Goal: Check status: Check status

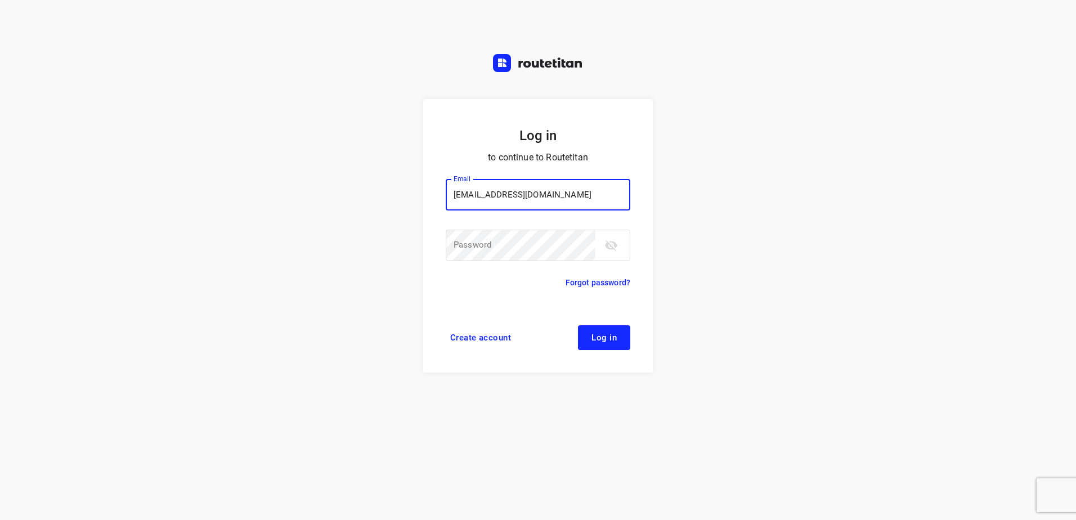
type input "[EMAIL_ADDRESS][DOMAIN_NAME]"
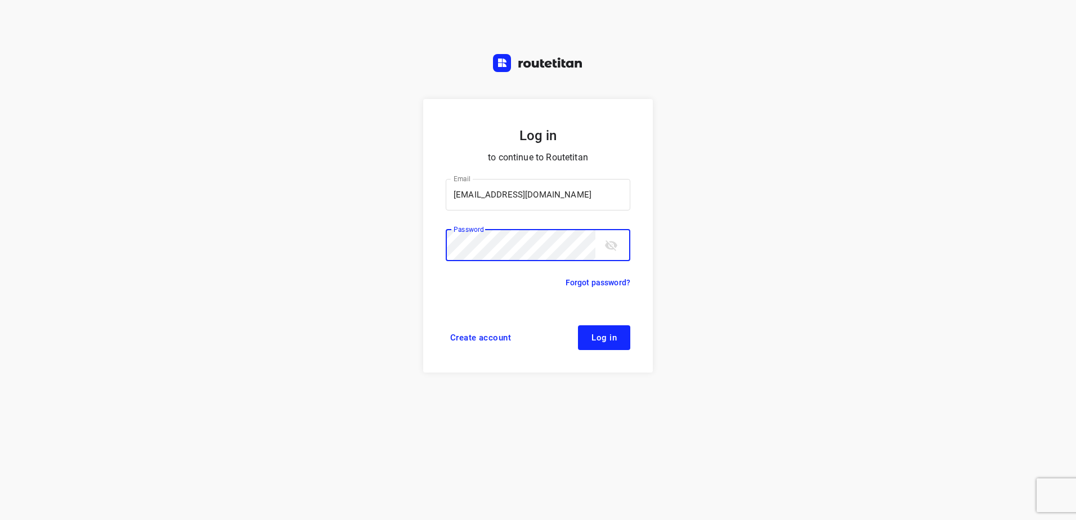
click at [578, 325] on button "Log in" at bounding box center [604, 337] width 52 height 25
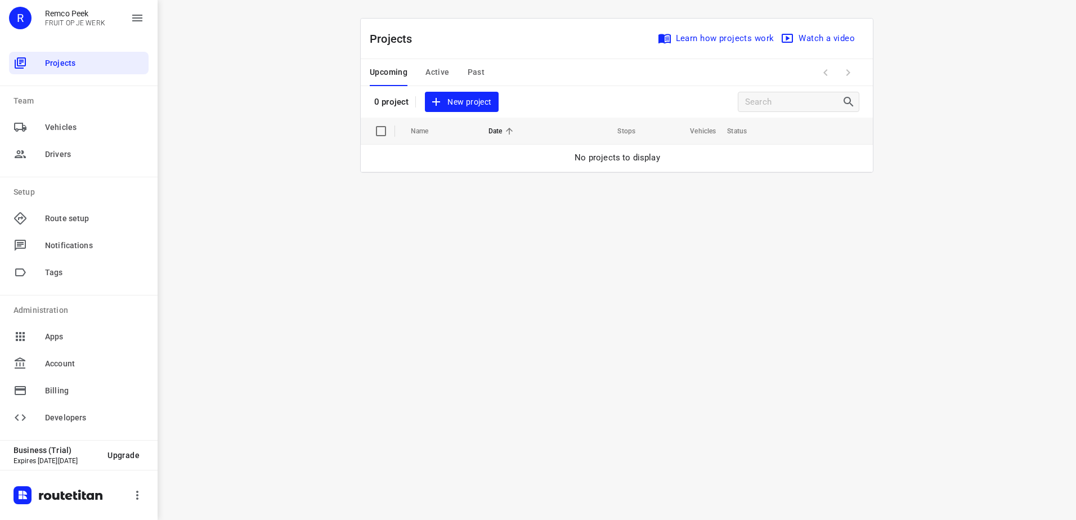
click at [471, 68] on span "Past" at bounding box center [476, 72] width 17 height 14
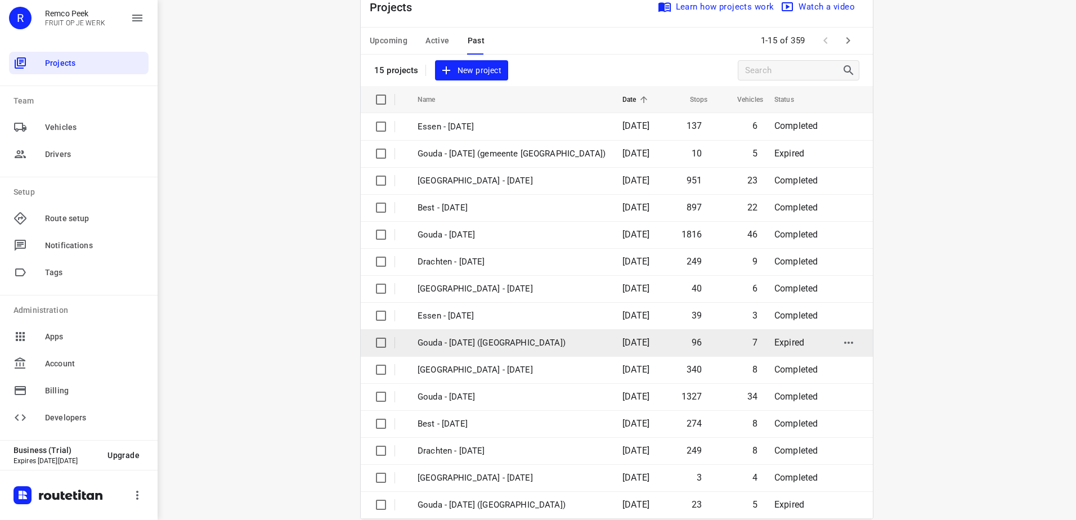
scroll to position [49, 0]
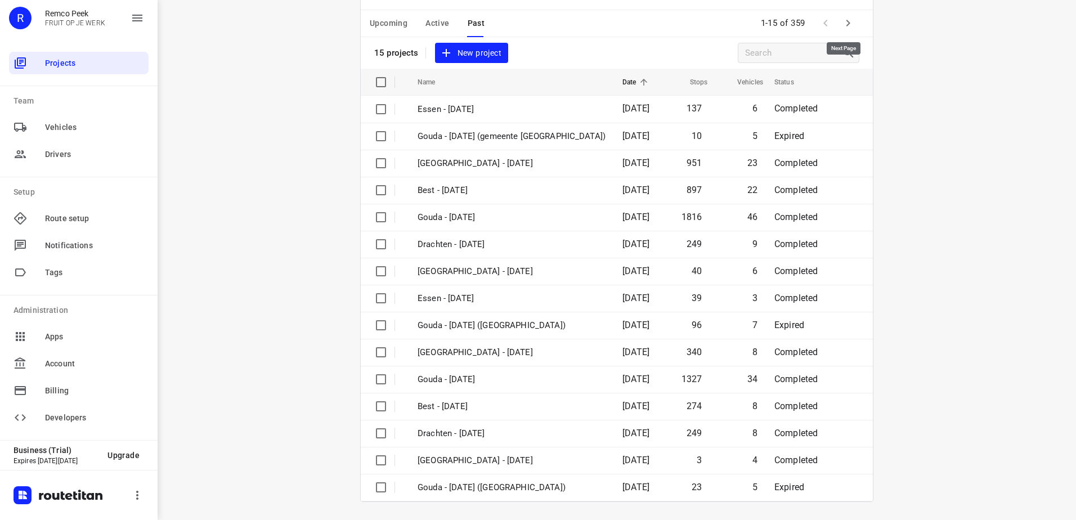
click at [847, 28] on icon "button" at bounding box center [848, 23] width 14 height 14
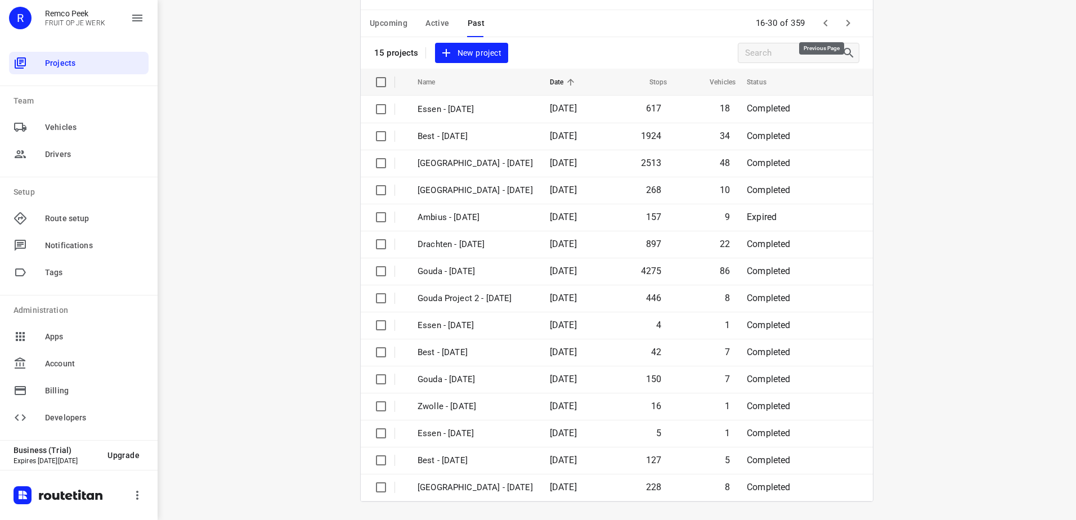
click at [825, 22] on icon "button" at bounding box center [826, 23] width 14 height 14
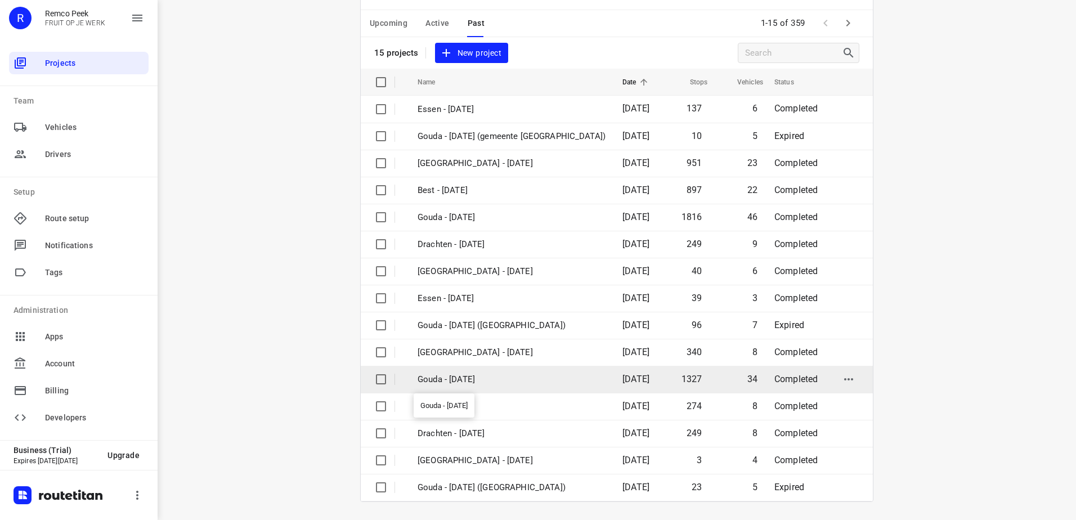
click at [482, 374] on p "Gouda - [DATE]" at bounding box center [512, 379] width 188 height 13
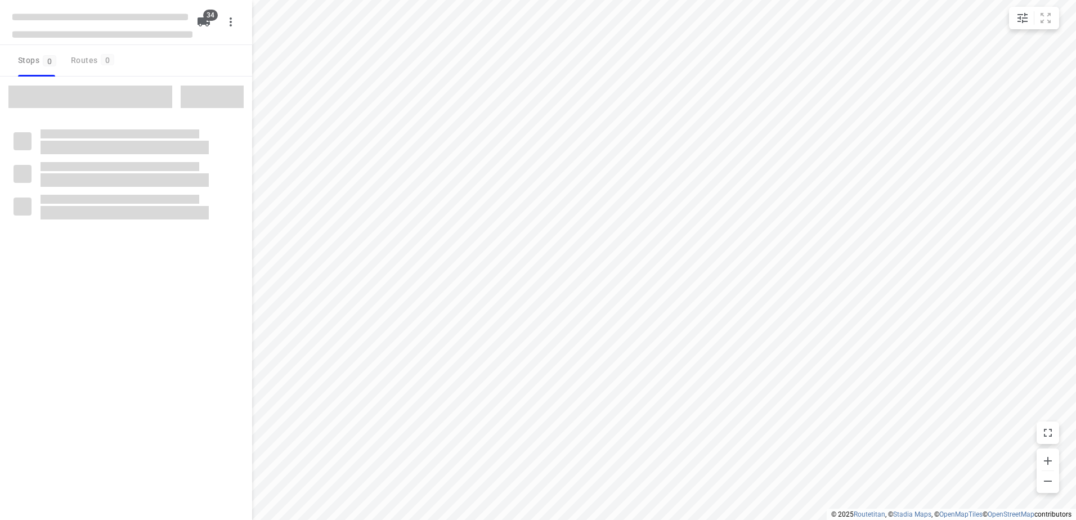
type input "distance"
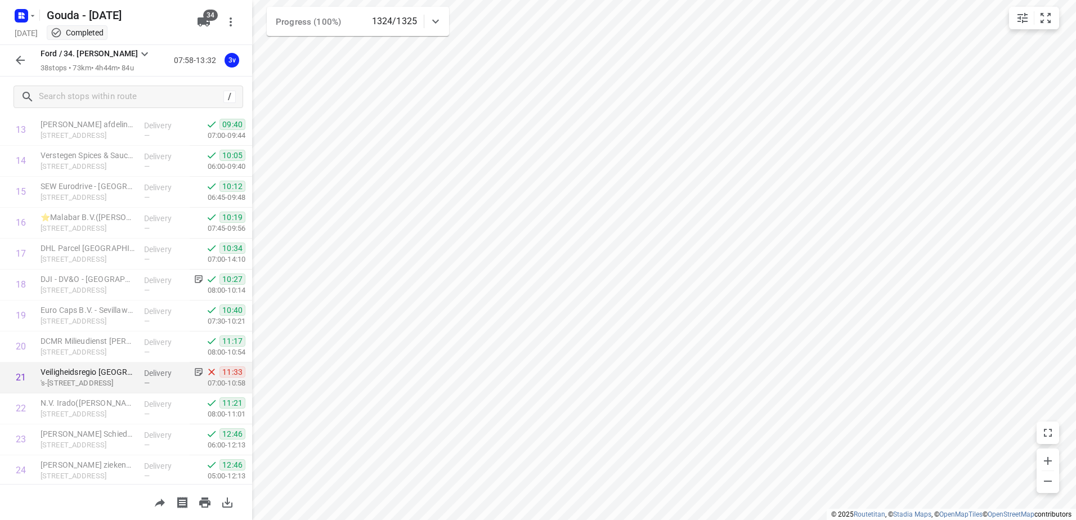
scroll to position [366, 0]
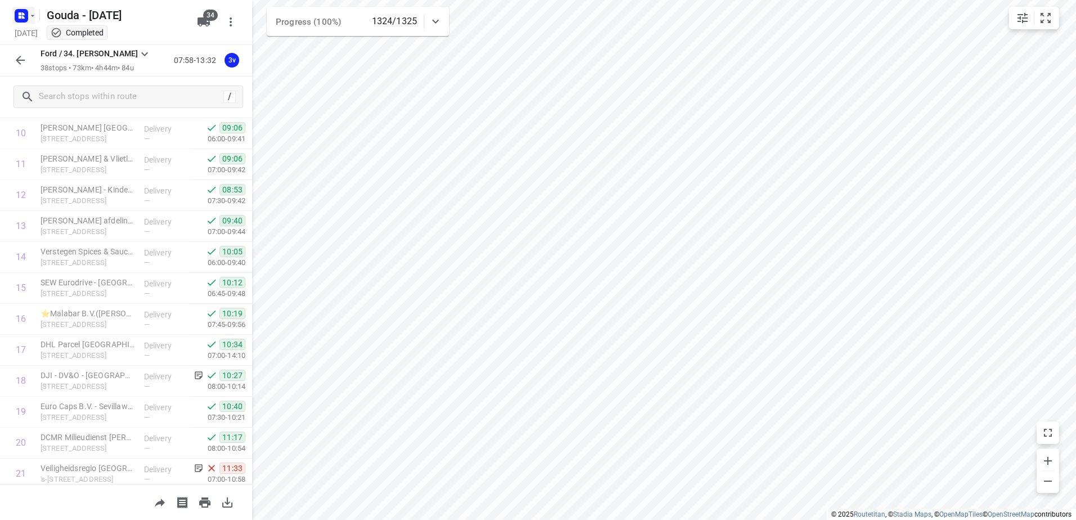
click at [16, 20] on rect "button" at bounding box center [22, 16] width 14 height 14
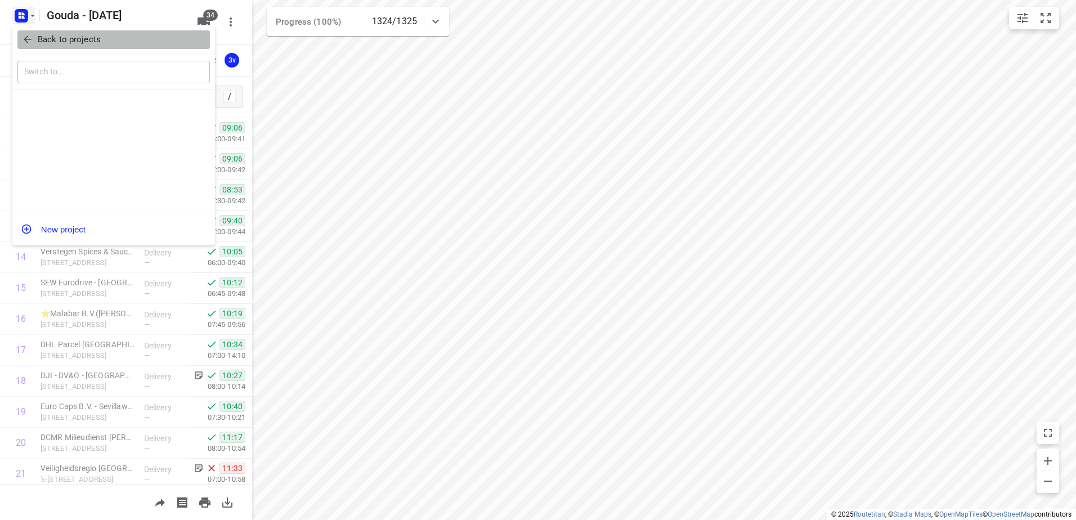
click at [38, 34] on p "Back to projects" at bounding box center [69, 39] width 63 height 13
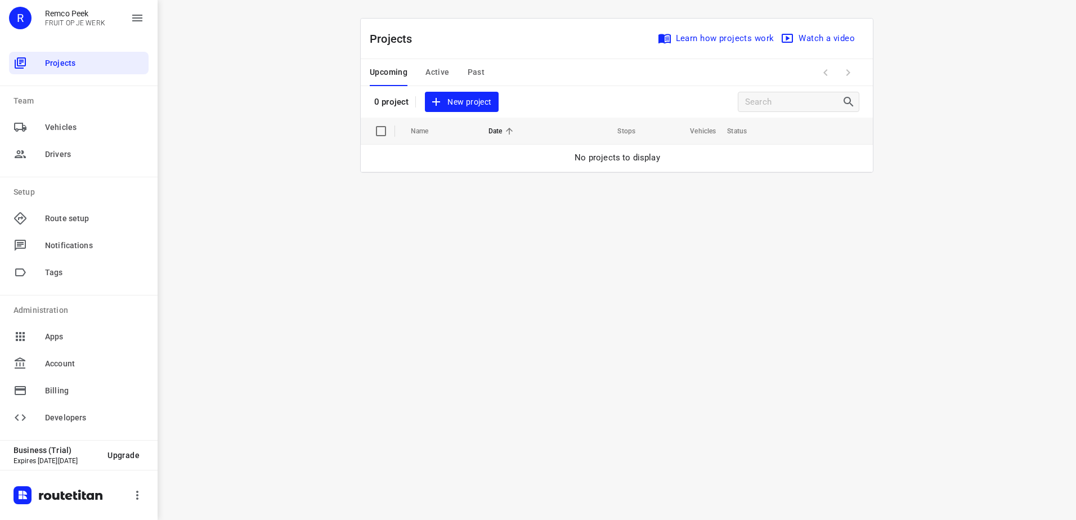
click at [481, 75] on span "Past" at bounding box center [476, 72] width 17 height 14
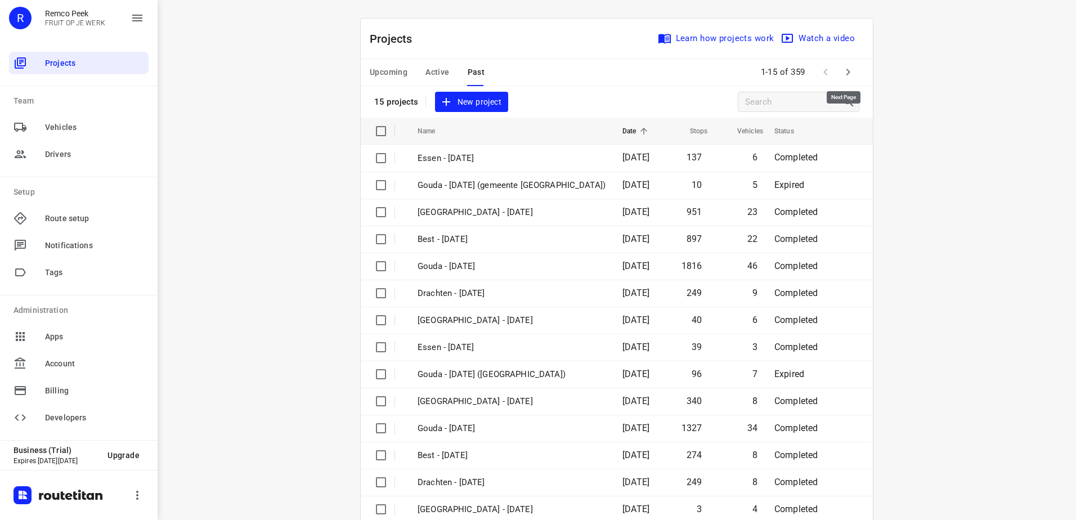
click at [837, 72] on button "button" at bounding box center [848, 72] width 23 height 23
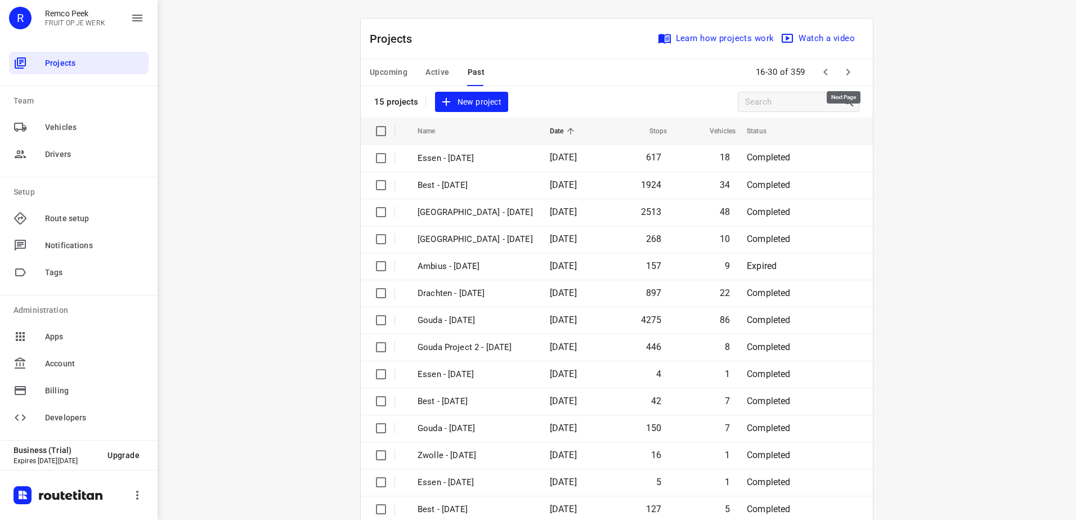
click at [852, 69] on button "button" at bounding box center [848, 72] width 23 height 23
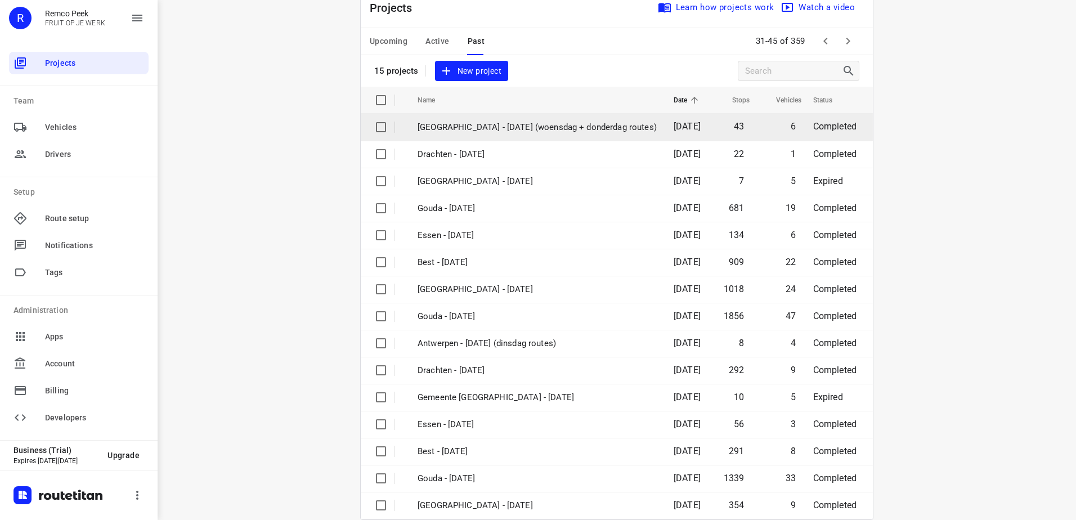
scroll to position [57, 0]
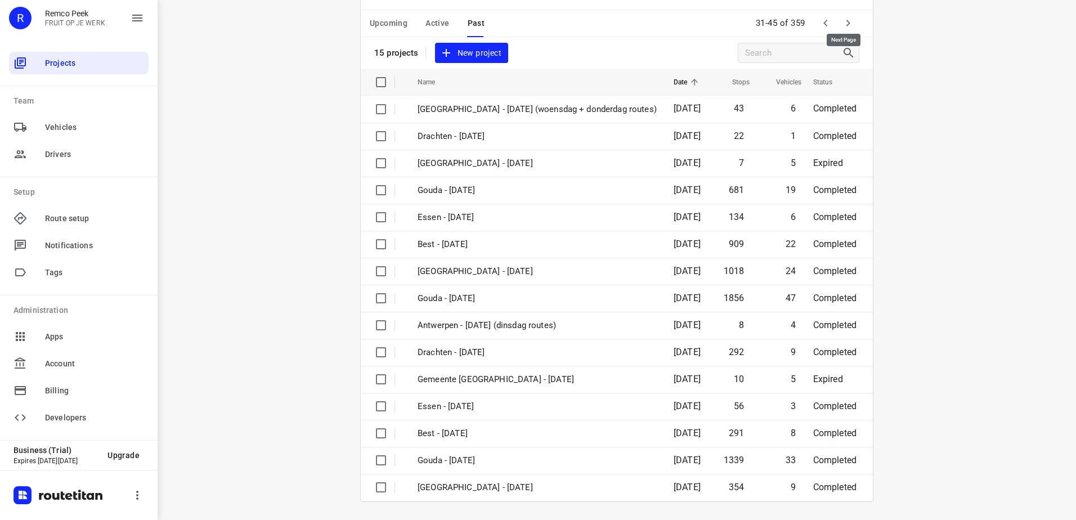
click at [841, 19] on icon "button" at bounding box center [848, 23] width 14 height 14
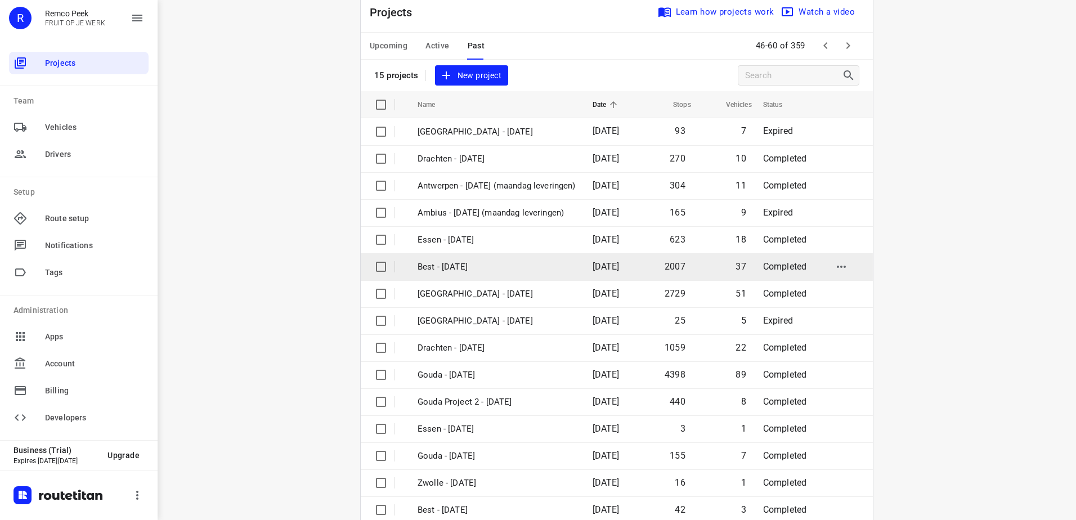
scroll to position [49, 0]
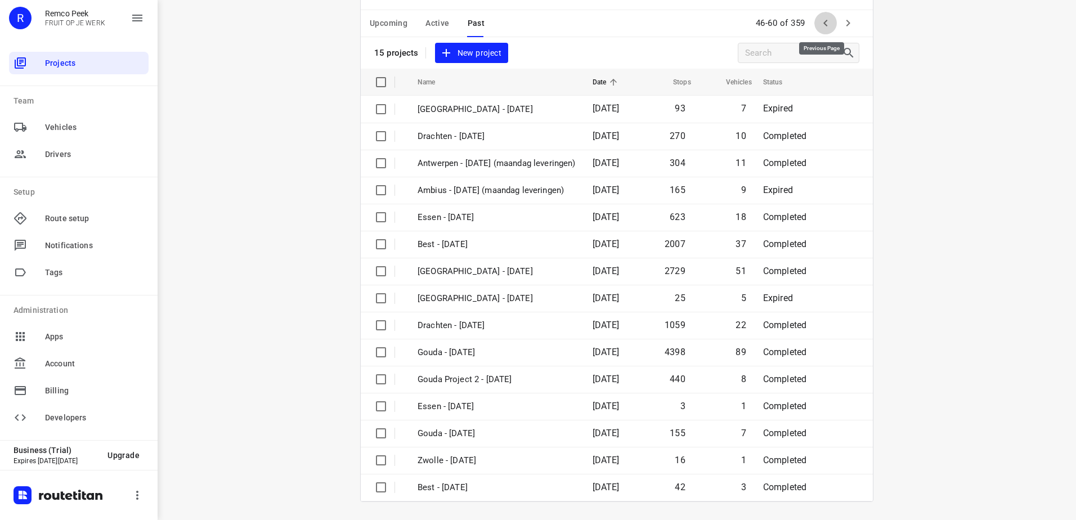
click at [819, 17] on icon "button" at bounding box center [826, 23] width 14 height 14
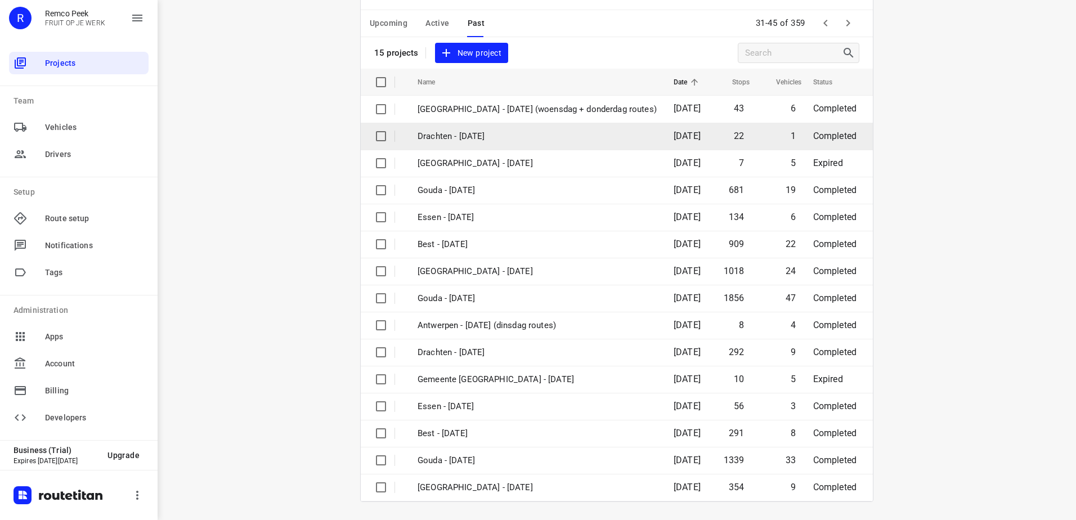
scroll to position [57, 0]
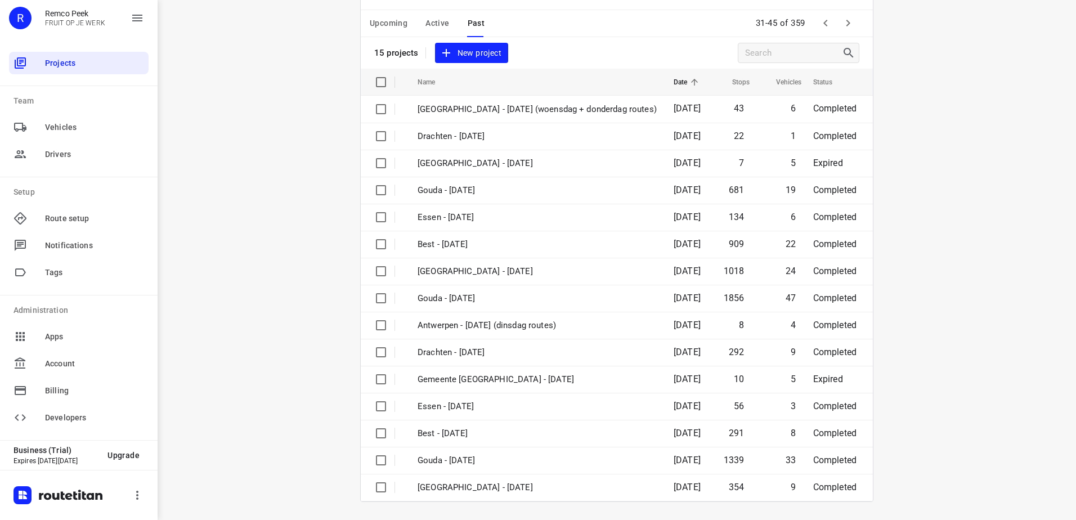
click at [843, 12] on button "button" at bounding box center [848, 23] width 23 height 23
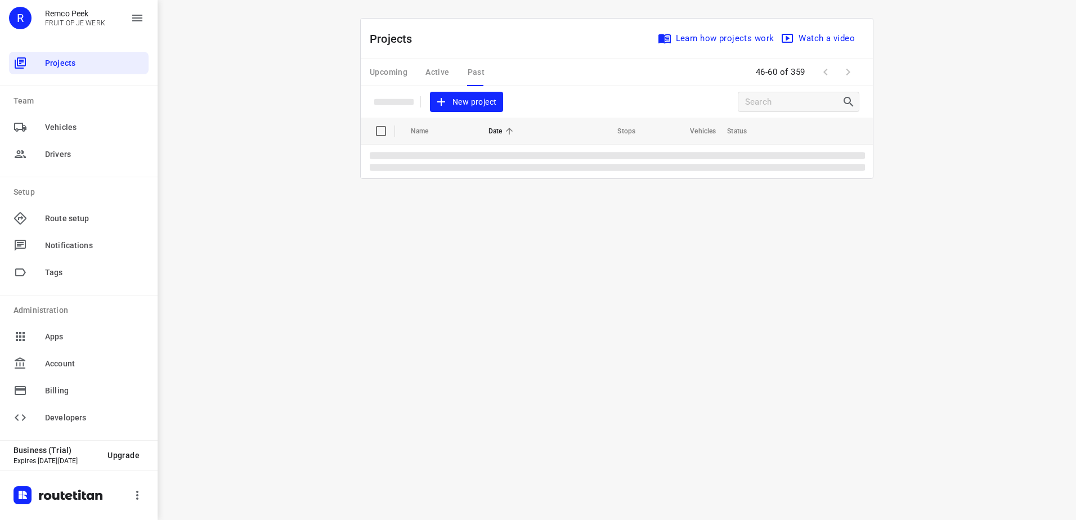
scroll to position [0, 0]
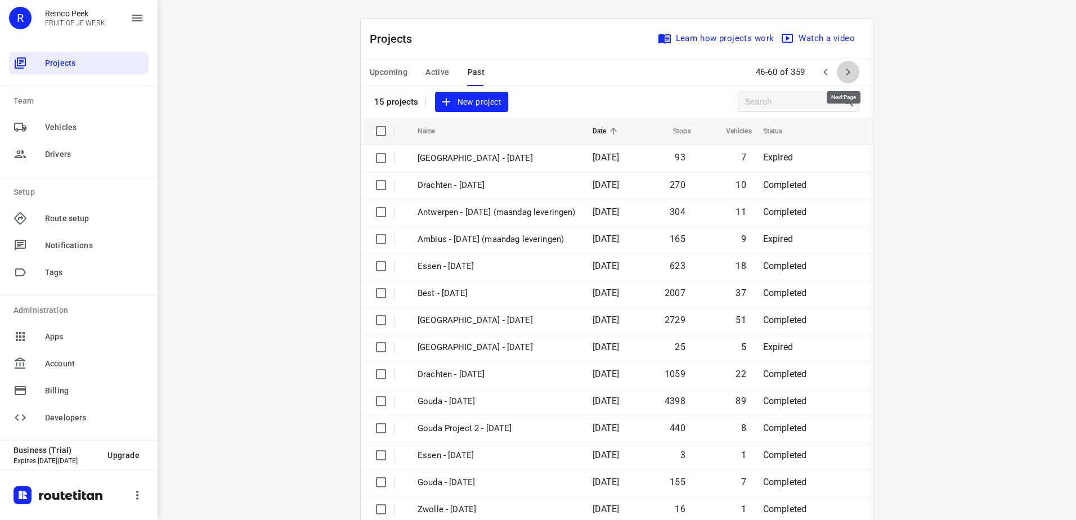
click at [852, 69] on button "button" at bounding box center [848, 72] width 23 height 23
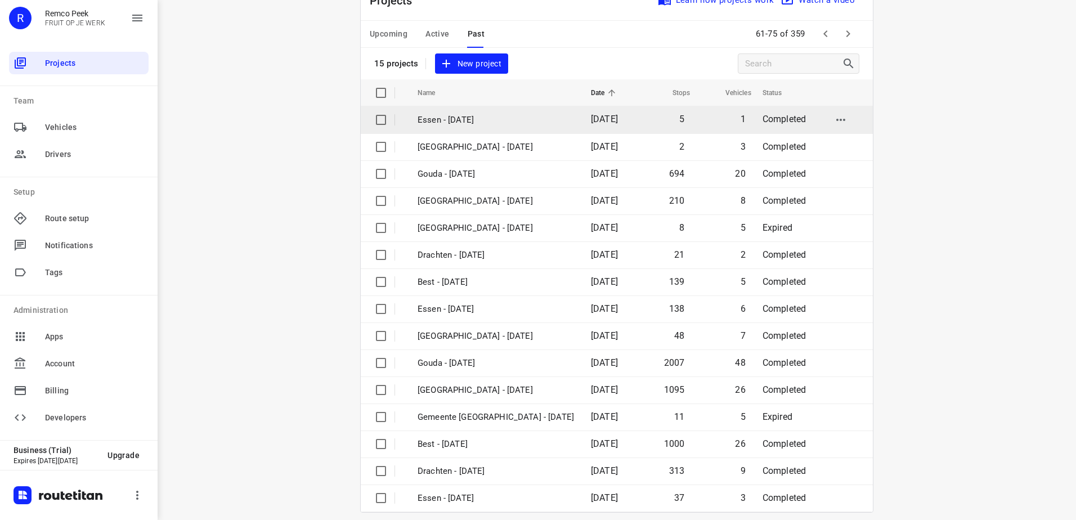
scroll to position [49, 0]
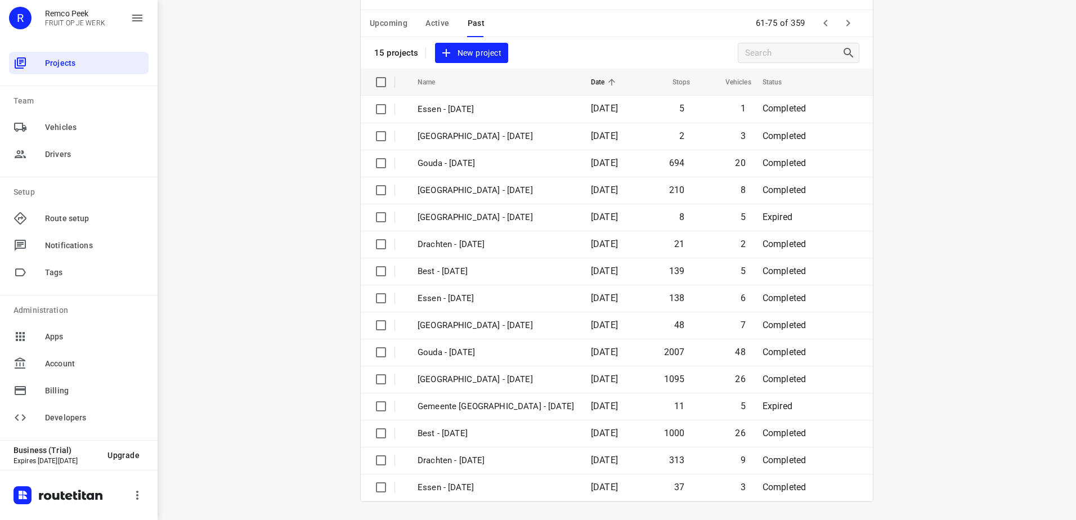
click at [844, 11] on div "61-75 of 359" at bounding box center [805, 23] width 108 height 24
click at [841, 19] on icon "button" at bounding box center [848, 23] width 14 height 14
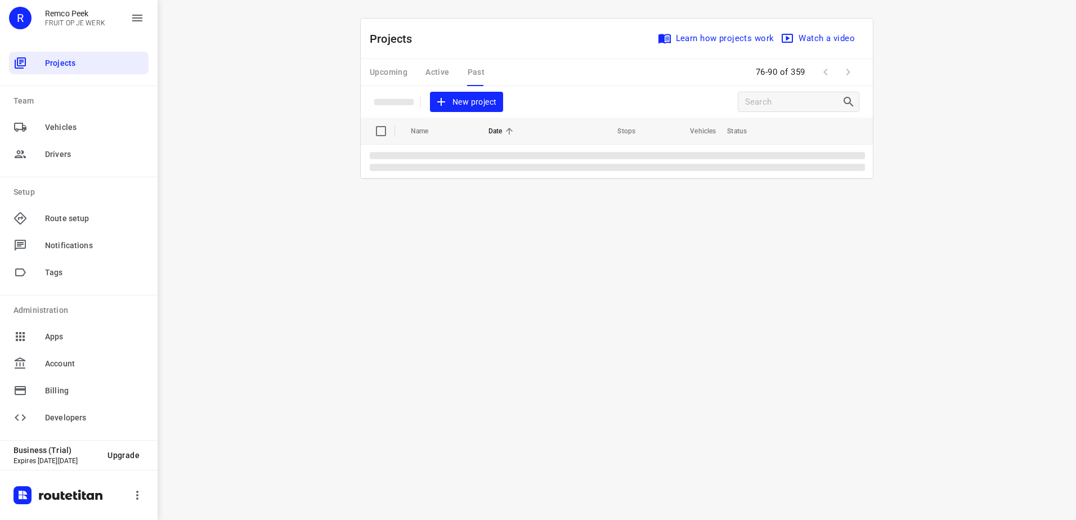
scroll to position [0, 0]
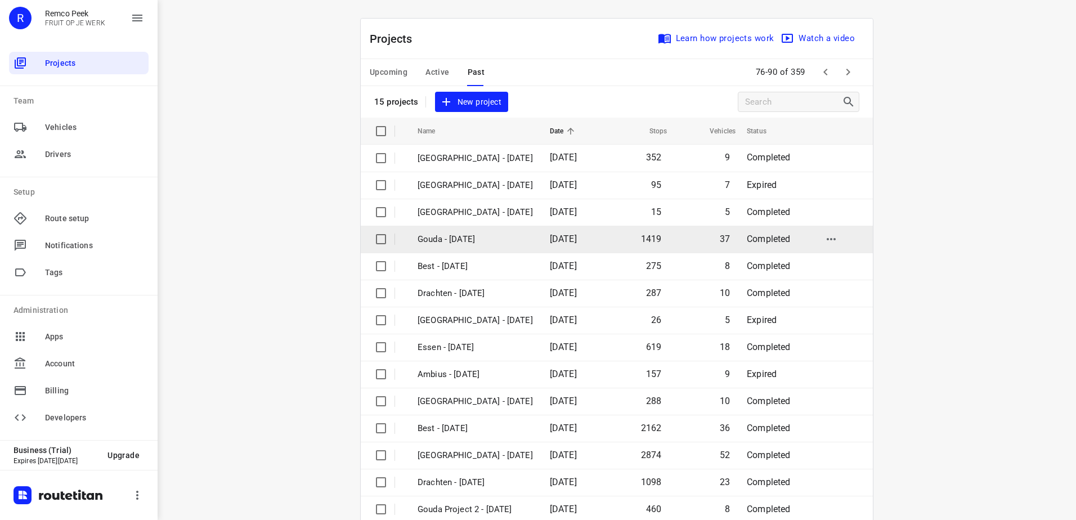
click at [501, 226] on td "Gouda - [DATE]" at bounding box center [473, 239] width 134 height 27
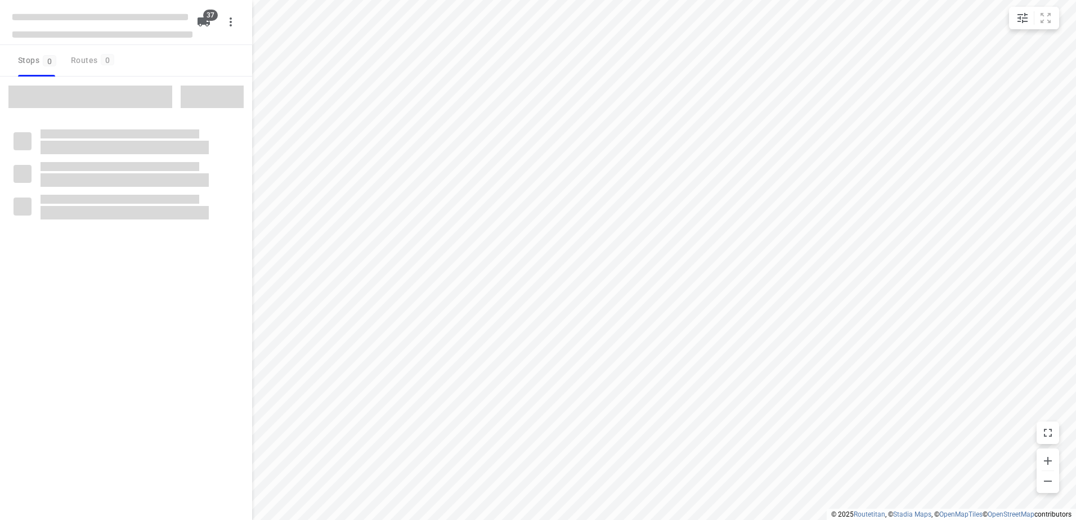
type input "distance"
